Goal: Task Accomplishment & Management: Manage account settings

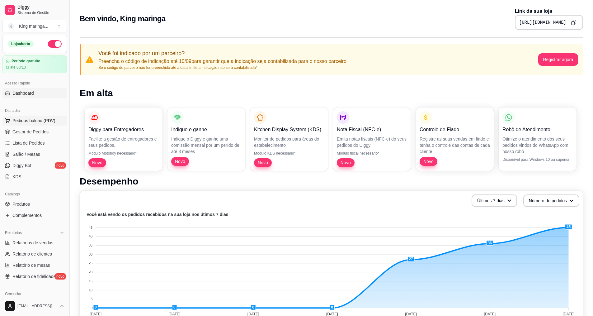
click at [38, 118] on span "Pedidos balcão (PDV)" at bounding box center [33, 120] width 43 height 6
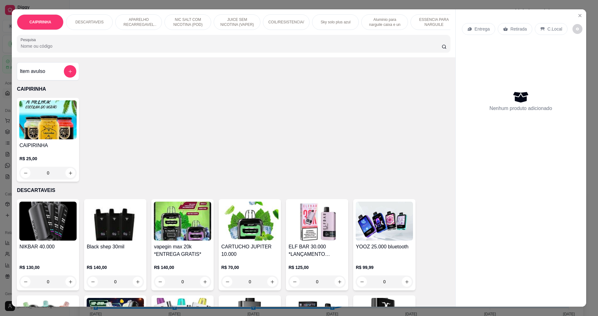
click at [577, 17] on icon "Close" at bounding box center [579, 15] width 5 height 5
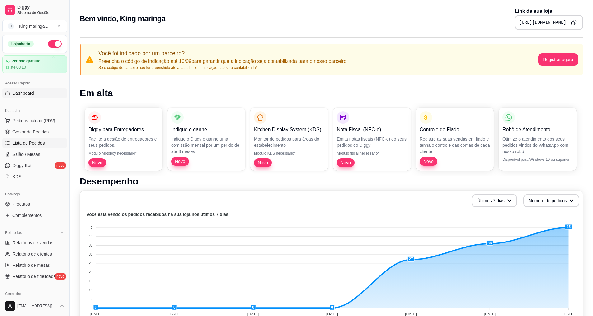
click at [41, 143] on span "Lista de Pedidos" at bounding box center [28, 143] width 32 height 6
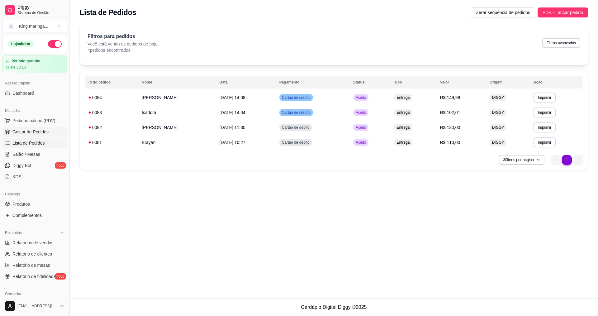
click at [45, 133] on span "Gestor de Pedidos" at bounding box center [30, 132] width 36 height 6
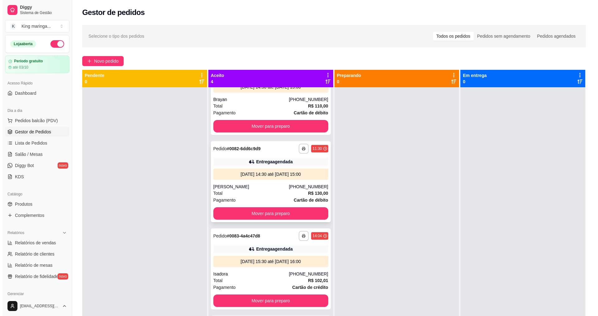
scroll to position [39, 0]
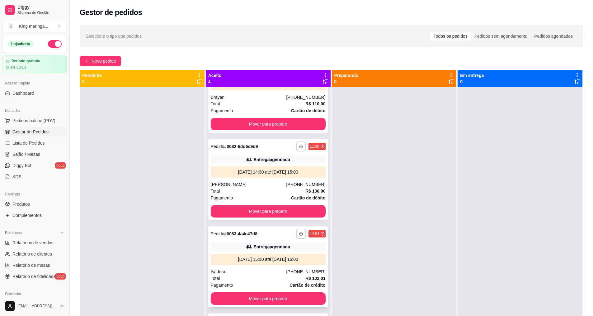
click at [238, 270] on div "Isadora" at bounding box center [249, 271] width 76 height 6
click at [251, 182] on div "[PERSON_NAME]" at bounding box center [249, 184] width 76 height 6
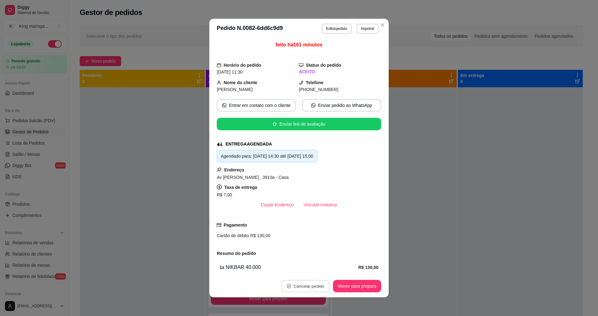
click at [300, 290] on button "Cancelar pedido" at bounding box center [305, 286] width 48 height 12
click at [317, 273] on button "Sim" at bounding box center [320, 270] width 24 height 12
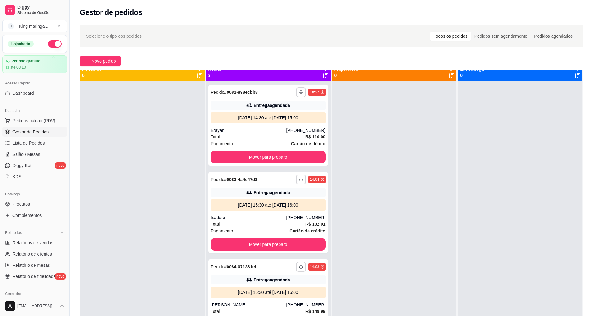
scroll to position [17, 0]
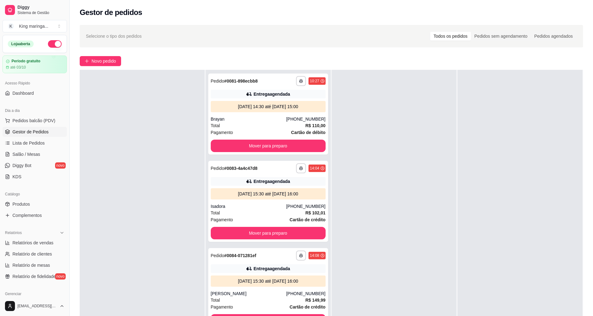
click at [404, 249] on div at bounding box center [394, 228] width 125 height 316
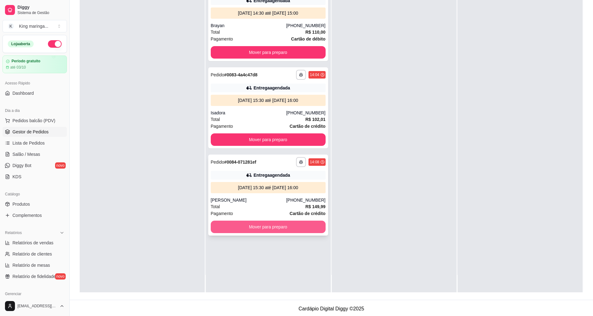
scroll to position [0, 0]
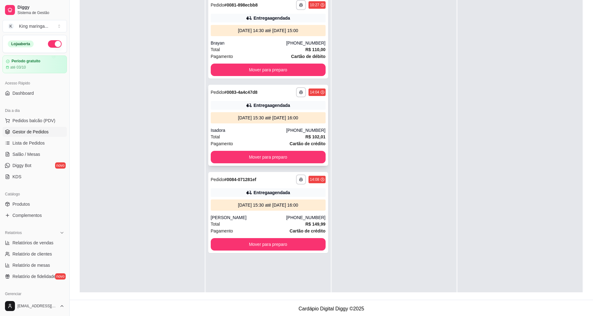
click at [280, 136] on div "Total R$ 102,01" at bounding box center [268, 136] width 115 height 7
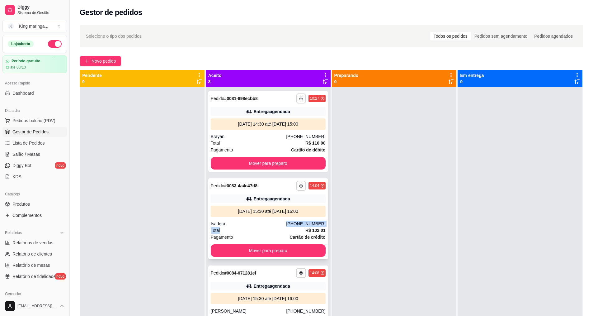
click at [283, 226] on div "**********" at bounding box center [268, 218] width 120 height 81
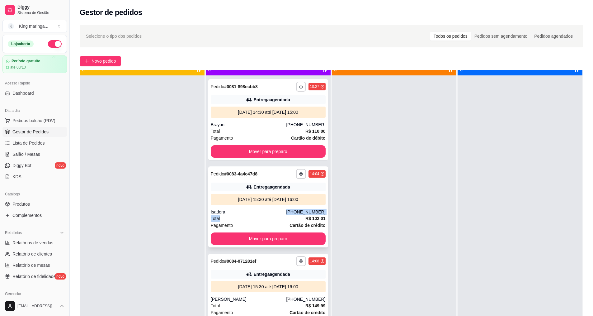
scroll to position [17, 0]
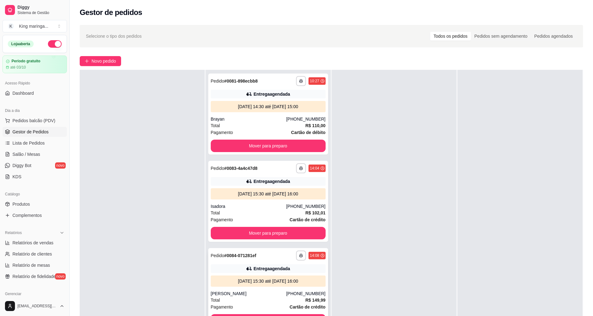
click at [246, 290] on div "[PERSON_NAME]" at bounding box center [249, 293] width 76 height 6
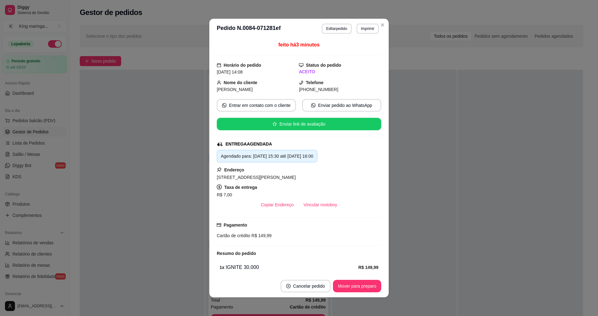
click at [384, 21] on header "**********" at bounding box center [298, 29] width 179 height 20
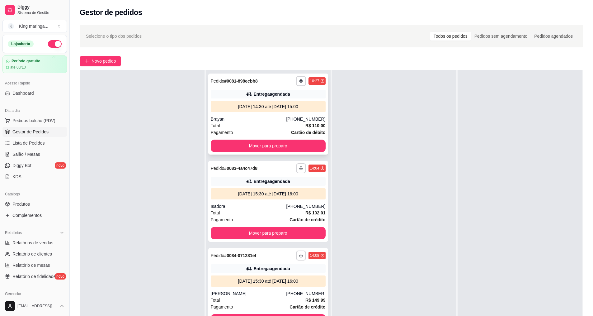
click at [270, 107] on div "[DATE] 14:30 até [DATE] 15:00" at bounding box center [268, 106] width 110 height 6
click at [267, 210] on div "Total R$ 102,01" at bounding box center [268, 212] width 115 height 7
click at [99, 210] on div at bounding box center [142, 228] width 125 height 316
click at [283, 144] on button "Mover para preparo" at bounding box center [268, 145] width 115 height 12
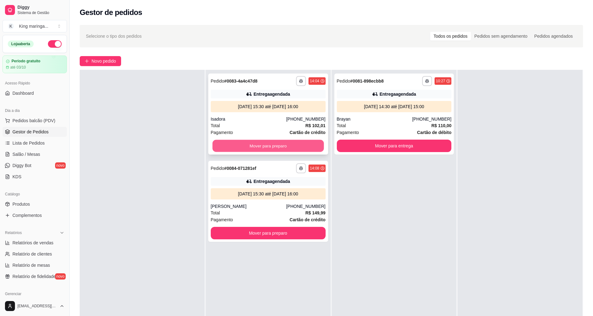
click at [288, 152] on button "Mover para preparo" at bounding box center [267, 146] width 111 height 12
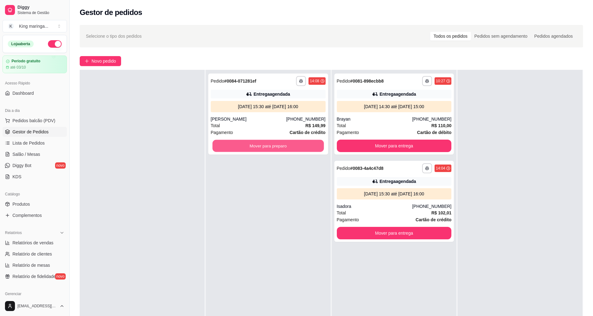
click at [288, 152] on button "Mover para preparo" at bounding box center [267, 146] width 111 height 12
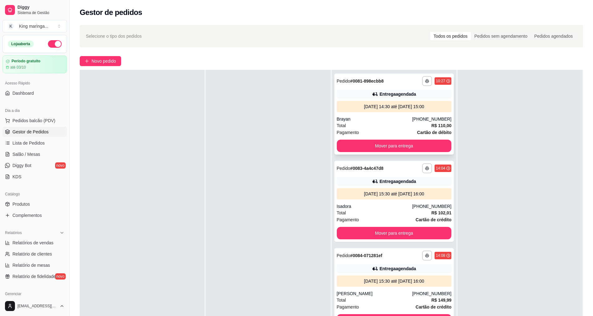
click at [388, 125] on div "Total R$ 110,00" at bounding box center [394, 125] width 115 height 7
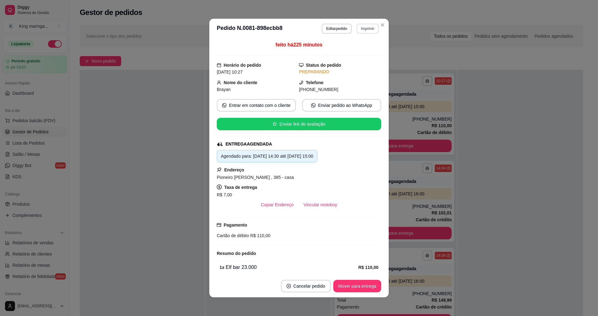
click at [370, 30] on button "Imprimir" at bounding box center [367, 29] width 22 height 10
click at [355, 48] on button "IMPRESSORA" at bounding box center [354, 50] width 45 height 10
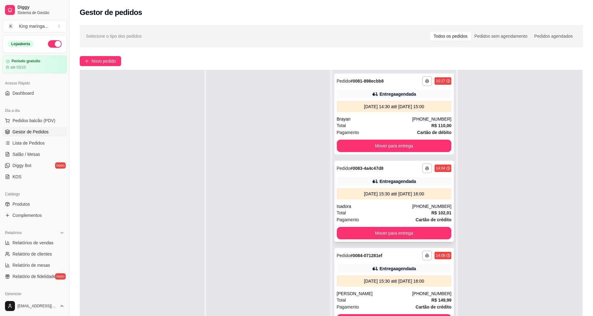
click at [389, 198] on div "[DATE] 15:30 até [DATE] 16:00" at bounding box center [394, 193] width 115 height 11
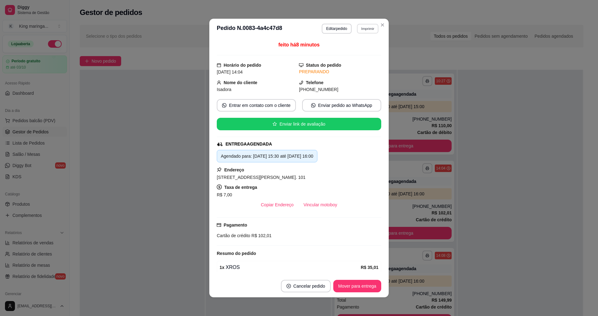
click at [365, 28] on button "Imprimir" at bounding box center [367, 29] width 21 height 10
click at [359, 53] on button "IMPRESSORA" at bounding box center [354, 50] width 44 height 10
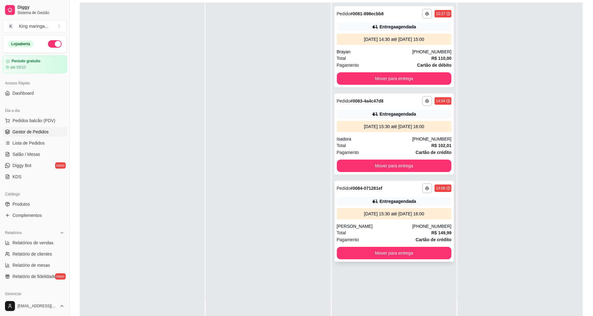
scroll to position [93, 0]
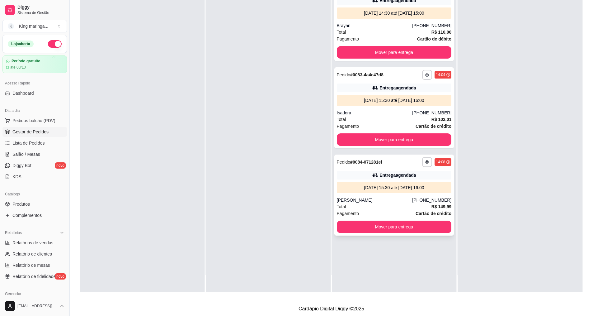
click at [379, 198] on div "[PERSON_NAME]" at bounding box center [375, 200] width 76 height 6
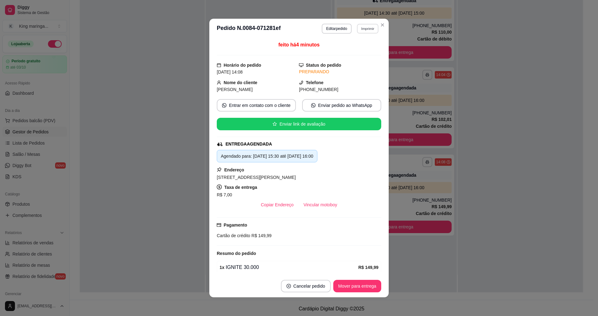
click at [366, 31] on button "Imprimir" at bounding box center [367, 29] width 21 height 10
click at [352, 51] on button "IMPRESSORA" at bounding box center [354, 50] width 45 height 10
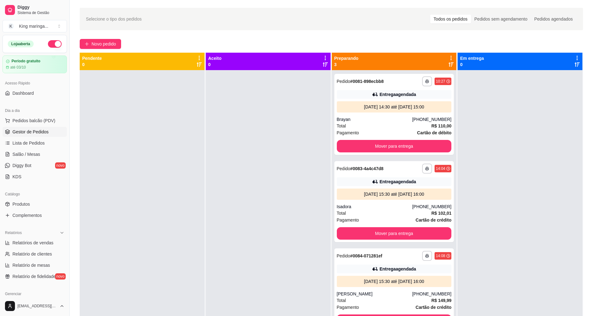
scroll to position [0, 0]
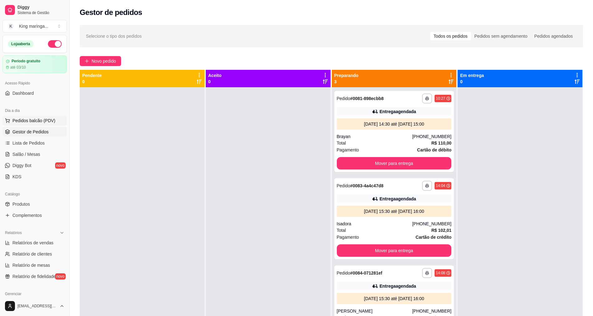
click at [41, 117] on button "Pedidos balcão (PDV)" at bounding box center [34, 120] width 64 height 10
click at [46, 91] on link "Dashboard" at bounding box center [34, 93] width 64 height 10
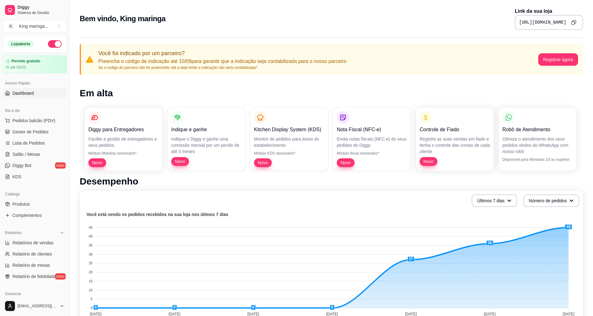
click at [574, 21] on icon "Copy to clipboard" at bounding box center [573, 22] width 5 height 5
click at [34, 132] on span "Gestor de Pedidos" at bounding box center [30, 132] width 36 height 6
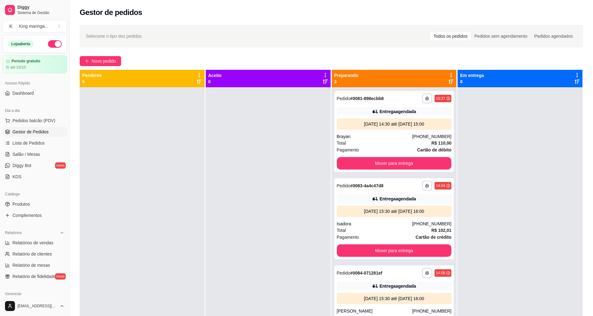
click at [131, 172] on div at bounding box center [142, 245] width 125 height 316
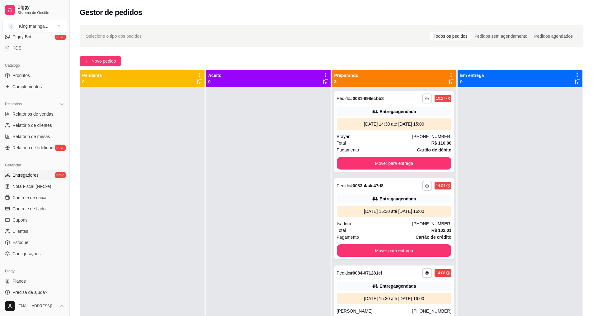
scroll to position [132, 0]
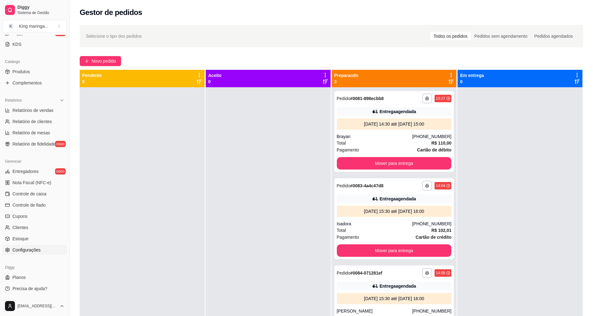
click at [47, 245] on link "Configurações" at bounding box center [34, 250] width 64 height 10
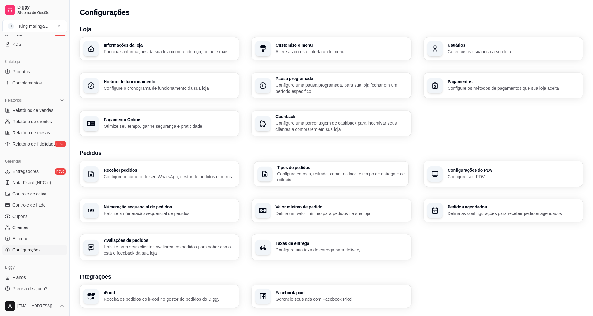
click at [350, 171] on p "Configure entrega, retirada, comer no local e tempo de entrega e de retirada" at bounding box center [341, 176] width 128 height 12
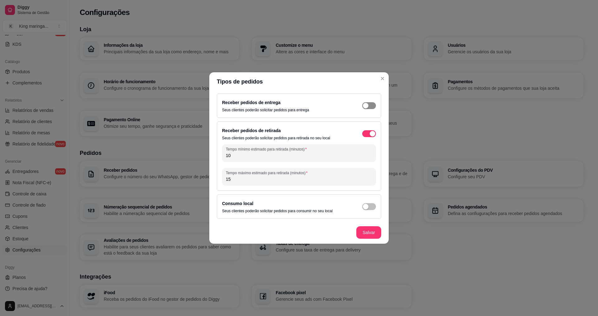
click at [372, 102] on span "button" at bounding box center [369, 105] width 14 height 7
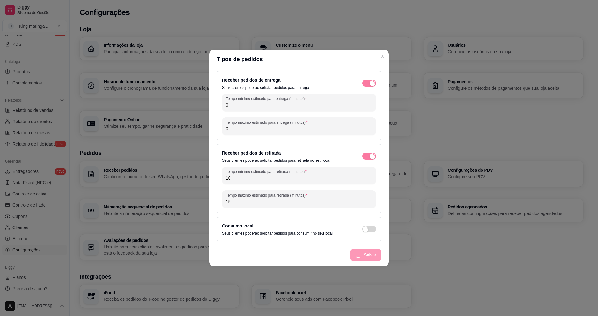
click at [273, 103] on input "0" at bounding box center [299, 105] width 146 height 6
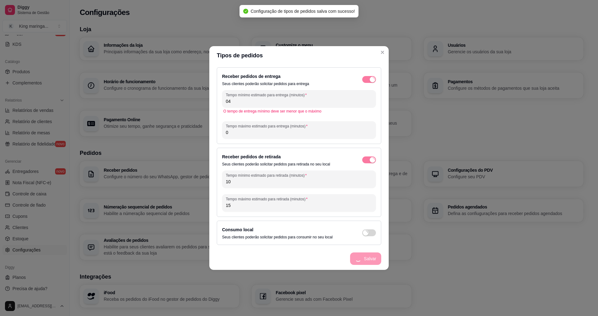
type input "040"
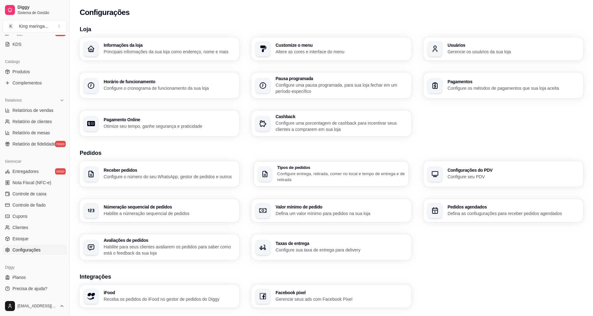
click at [319, 176] on p "Configure entrega, retirada, comer no local e tempo de entrega e de retirada" at bounding box center [341, 176] width 128 height 12
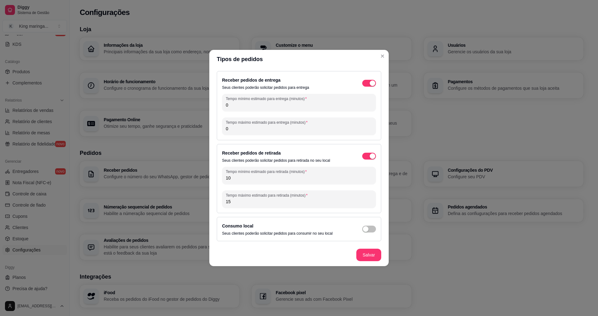
click at [287, 106] on input "0" at bounding box center [299, 105] width 146 height 6
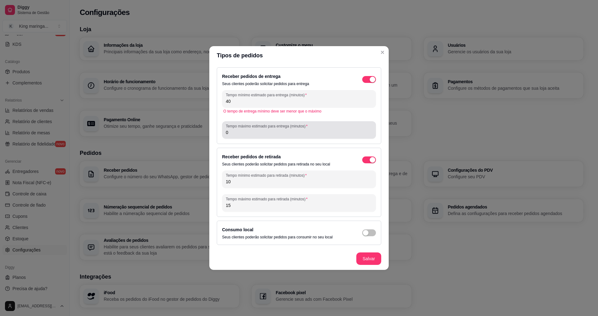
type input "40"
click at [288, 133] on input "0" at bounding box center [299, 132] width 146 height 6
type input "80"
